Goal: Task Accomplishment & Management: Use online tool/utility

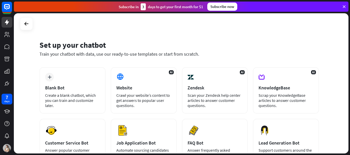
click at [350, 112] on div "Set up your chatbot Train your chatbot with data, use our ready-to-use template…" at bounding box center [182, 84] width 336 height 142
drag, startPoint x: 350, startPoint y: 119, endPoint x: 346, endPoint y: 123, distance: 5.8
click at [346, 123] on div "Set up your chatbot Train your chatbot with data, use our ready-to-use template…" at bounding box center [182, 84] width 336 height 142
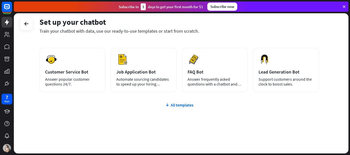
click at [350, 39] on div "Set up your chatbot Train your chatbot with data, use our ready-to-use template…" at bounding box center [182, 84] width 336 height 142
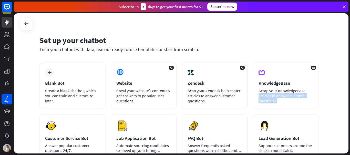
scroll to position [0, 0]
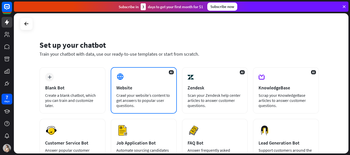
click at [116, 98] on div "Crawl your website’s content to get answers to popular user questions." at bounding box center [143, 100] width 55 height 15
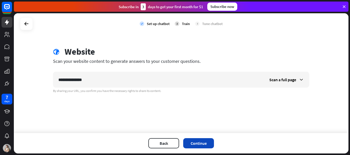
click at [200, 140] on button "Continue" at bounding box center [198, 144] width 31 height 10
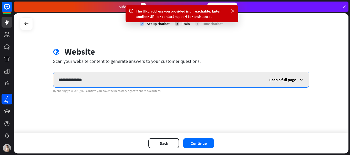
click at [208, 77] on input "**********" at bounding box center [158, 79] width 211 height 15
type input "*"
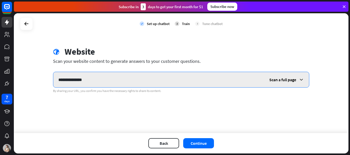
type input "**********"
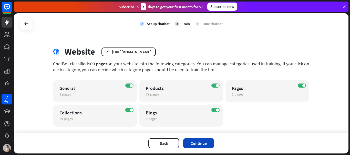
click at [190, 141] on button "Continue" at bounding box center [198, 144] width 31 height 10
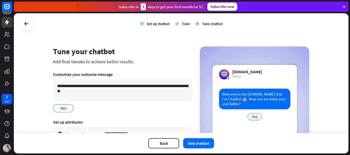
drag, startPoint x: 349, startPoint y: 58, endPoint x: 347, endPoint y: 67, distance: 8.7
click at [347, 67] on div "**********" at bounding box center [182, 84] width 336 height 142
click at [203, 144] on button "Add chatbot" at bounding box center [198, 144] width 31 height 10
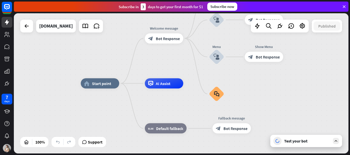
click at [313, 144] on div "Test your bot" at bounding box center [307, 141] width 46 height 5
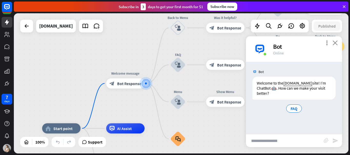
click at [335, 44] on icon "close" at bounding box center [335, 42] width 5 height 5
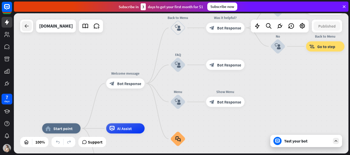
click at [24, 28] on icon at bounding box center [27, 26] width 6 height 6
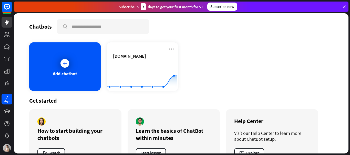
drag, startPoint x: 349, startPoint y: 44, endPoint x: 350, endPoint y: 74, distance: 30.5
click at [350, 74] on div "Chatbots search Add chatbot [DOMAIN_NAME] Created with Highcharts 10.1.0 0 1 2 …" at bounding box center [182, 84] width 336 height 142
